Goal: Information Seeking & Learning: Check status

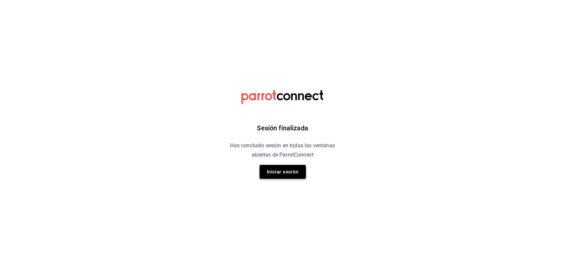
click at [273, 173] on button "Iniciar sesión" at bounding box center [283, 172] width 46 height 14
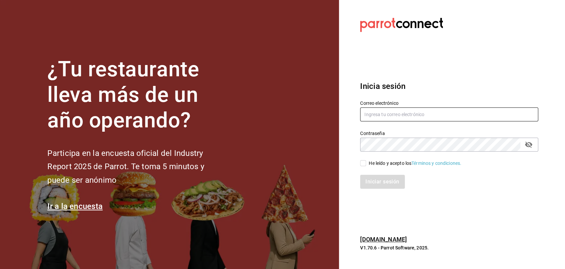
type input "[EMAIL_ADDRESS][DOMAIN_NAME]"
click at [362, 163] on input "He leído y acepto los Términos y condiciones." at bounding box center [363, 163] width 6 height 6
checkbox input "true"
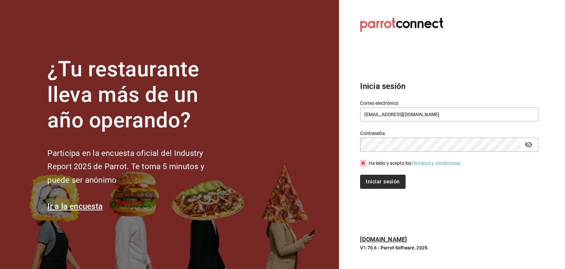
click at [376, 181] on button "Iniciar sesión" at bounding box center [382, 182] width 45 height 14
click at [395, 185] on div "Iniciar sesión" at bounding box center [449, 182] width 178 height 14
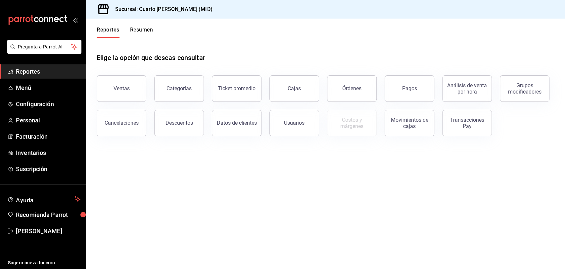
click at [437, 125] on div "Transacciones Pay" at bounding box center [463, 119] width 58 height 34
click at [409, 127] on div "Movimientos de cajas" at bounding box center [409, 123] width 41 height 13
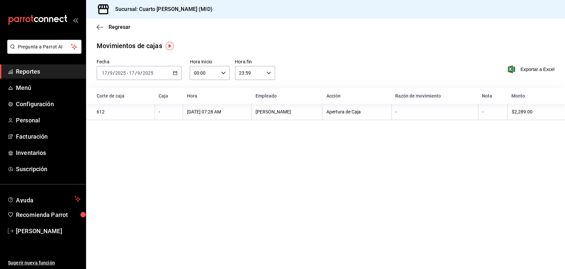
click at [155, 74] on div "2025-09-17 17 / 9 / 2025 - 2025-09-17 17 / 9 / 2025" at bounding box center [139, 73] width 85 height 14
click at [132, 168] on span "Rango de fechas" at bounding box center [127, 167] width 51 height 7
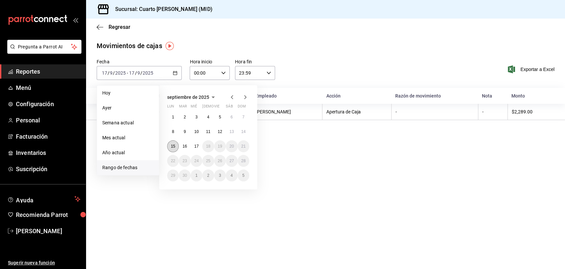
click at [178, 147] on button "15" at bounding box center [173, 146] width 12 height 12
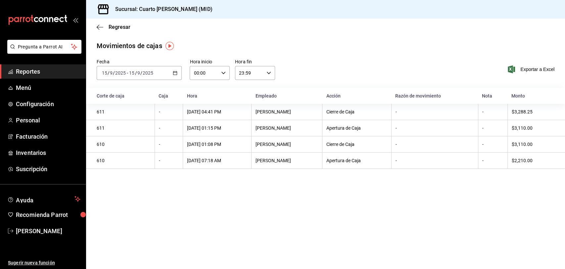
click at [96, 26] on div "Regresar" at bounding box center [325, 27] width 479 height 17
click at [106, 28] on span "Regresar" at bounding box center [114, 27] width 34 height 6
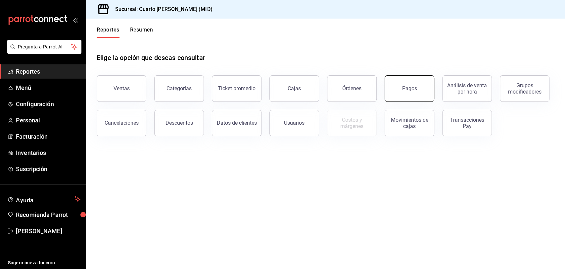
click at [393, 86] on button "Pagos" at bounding box center [410, 88] width 50 height 26
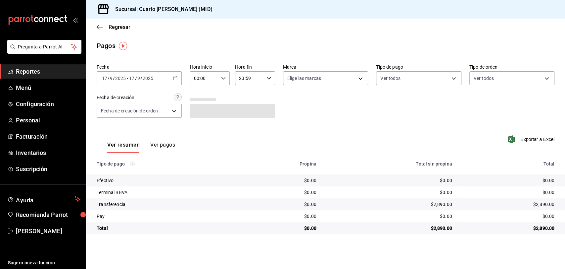
click at [178, 85] on div "Fecha 2025-09-17 17 / 9 / 2025 - 2025-09-17 17 / 9 / 2025 Hora inicio 00:00 Hor…" at bounding box center [326, 93] width 458 height 64
click at [177, 84] on div "2025-09-17 17 / 9 / 2025 - 2025-09-17 17 / 9 / 2025" at bounding box center [139, 78] width 85 height 14
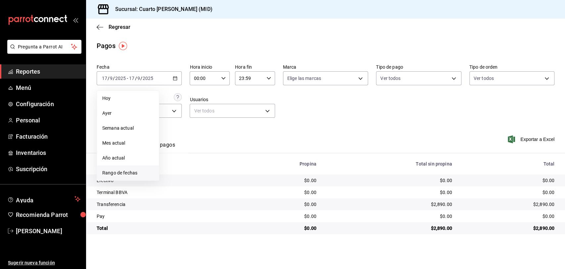
click at [133, 175] on span "Rango de fechas" at bounding box center [127, 172] width 51 height 7
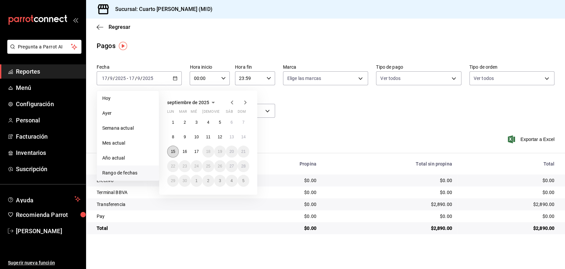
click at [170, 151] on button "15" at bounding box center [173, 151] width 12 height 12
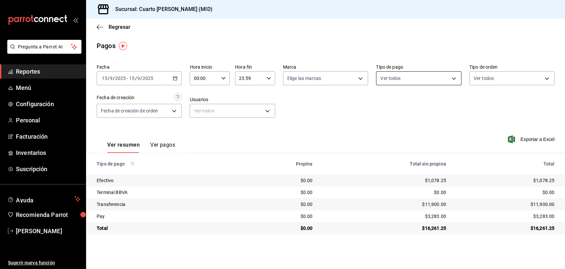
click at [428, 75] on body "Pregunta a Parrot AI Reportes Menú Configuración Personal Facturación Inventari…" at bounding box center [282, 134] width 565 height 269
click at [412, 106] on span "Ver todos" at bounding box center [404, 104] width 20 height 7
type input "087219cd-0e7e-4a58-a399-b3185a1a2963,61a8738b-0bbb-4072-bd97-4c23dc53eaea,9dabe…"
checkbox input "true"
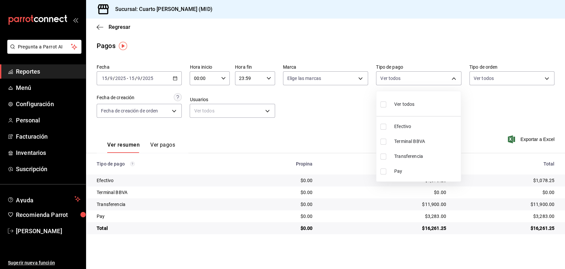
checkbox input "true"
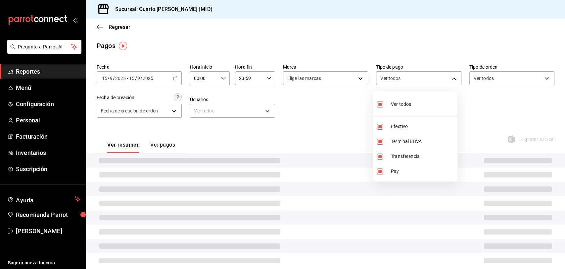
click at [316, 109] on div at bounding box center [282, 134] width 565 height 269
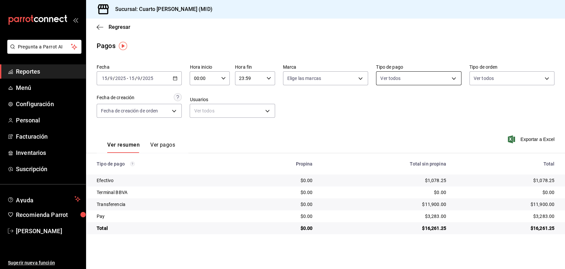
click at [412, 79] on body "Pregunta a Parrot AI Reportes Menú Configuración Personal Facturación Inventari…" at bounding box center [282, 134] width 565 height 269
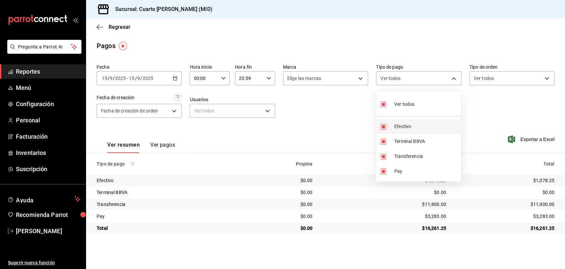
click at [403, 123] on span "Efectivo" at bounding box center [426, 126] width 64 height 7
type input "61a8738b-0bbb-4072-bd97-4c23dc53eaea,9dabe64b-508b-44c9-b7bc-1ee14ac177ef,1ecb7…"
checkbox input "false"
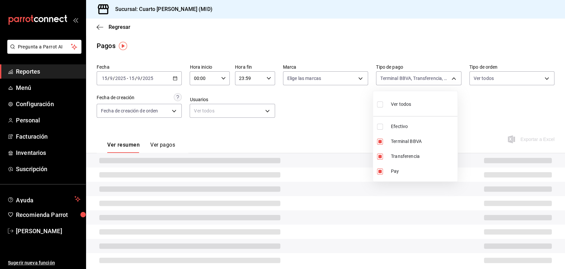
click at [334, 113] on div at bounding box center [282, 134] width 565 height 269
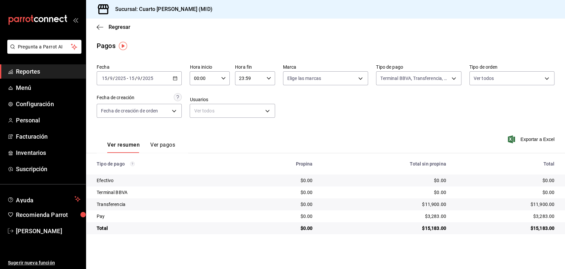
click at [99, 22] on div "Regresar" at bounding box center [325, 27] width 479 height 17
click at [100, 27] on icon "button" at bounding box center [100, 27] width 7 height 0
